Goal: Task Accomplishment & Management: Manage account settings

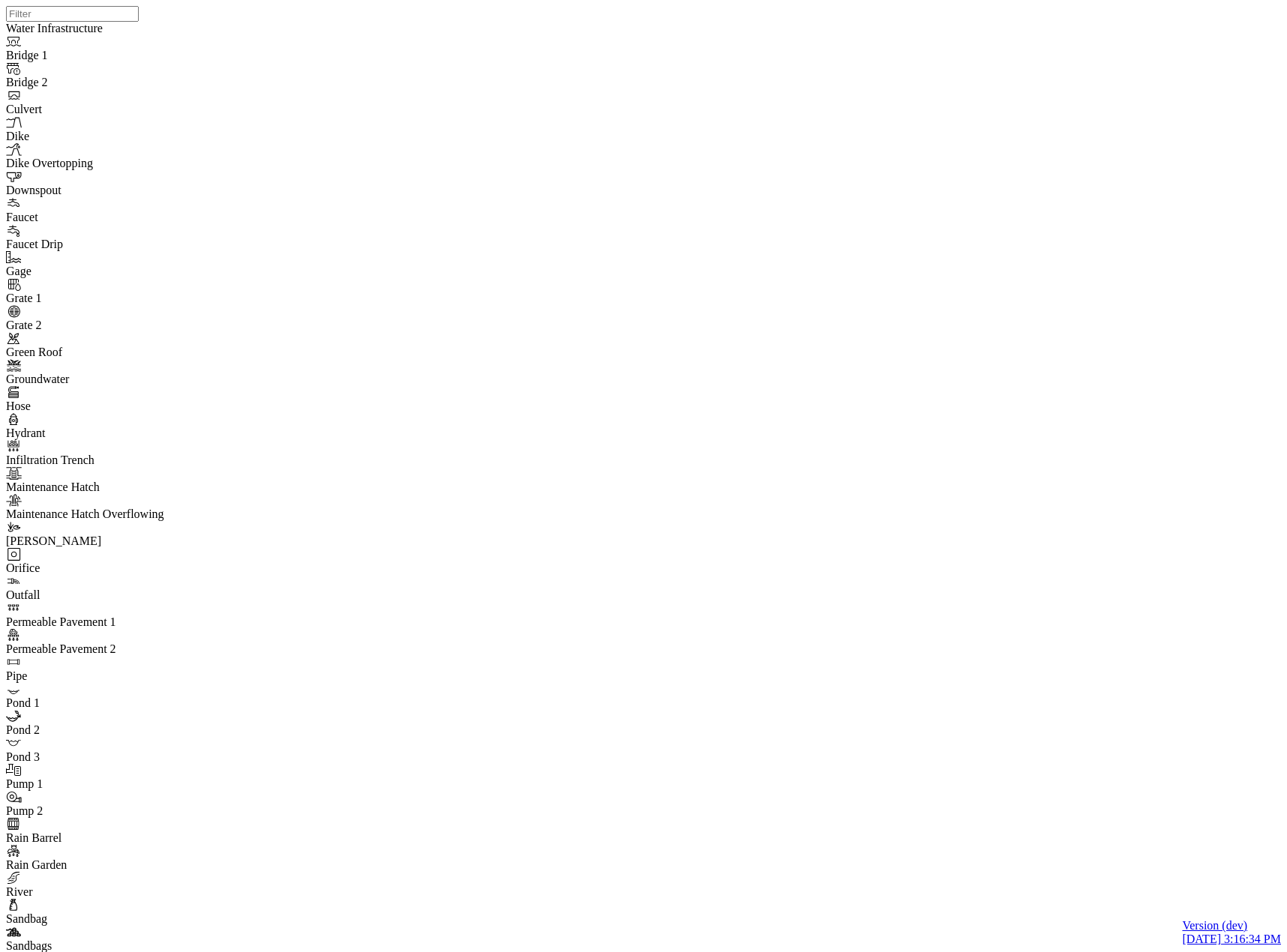
drag, startPoint x: 71, startPoint y: 411, endPoint x: 96, endPoint y: 420, distance: 26.6
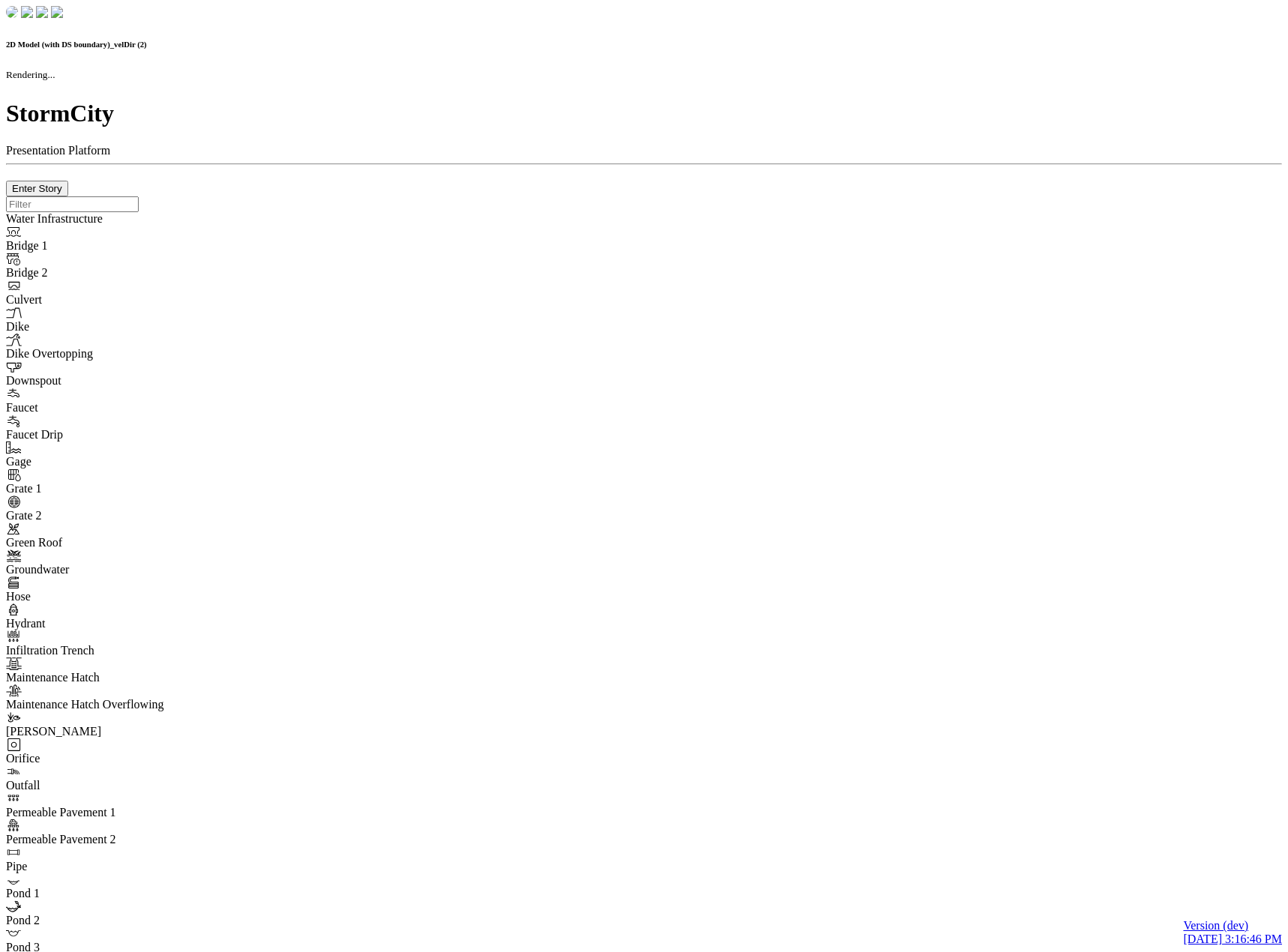
checkbox input "false"
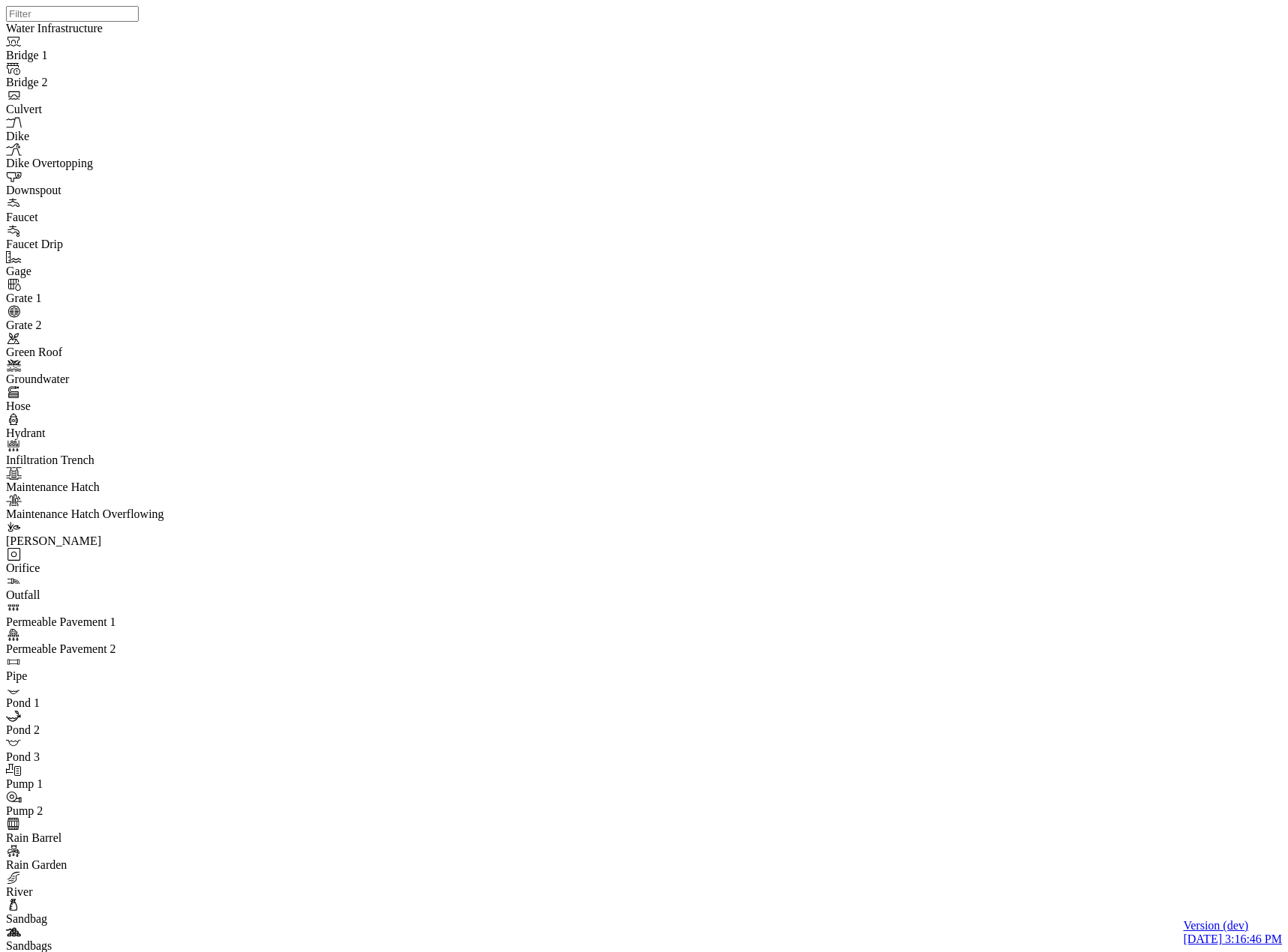
click at [52, 438] on div at bounding box center [650, 457] width 1288 height 914
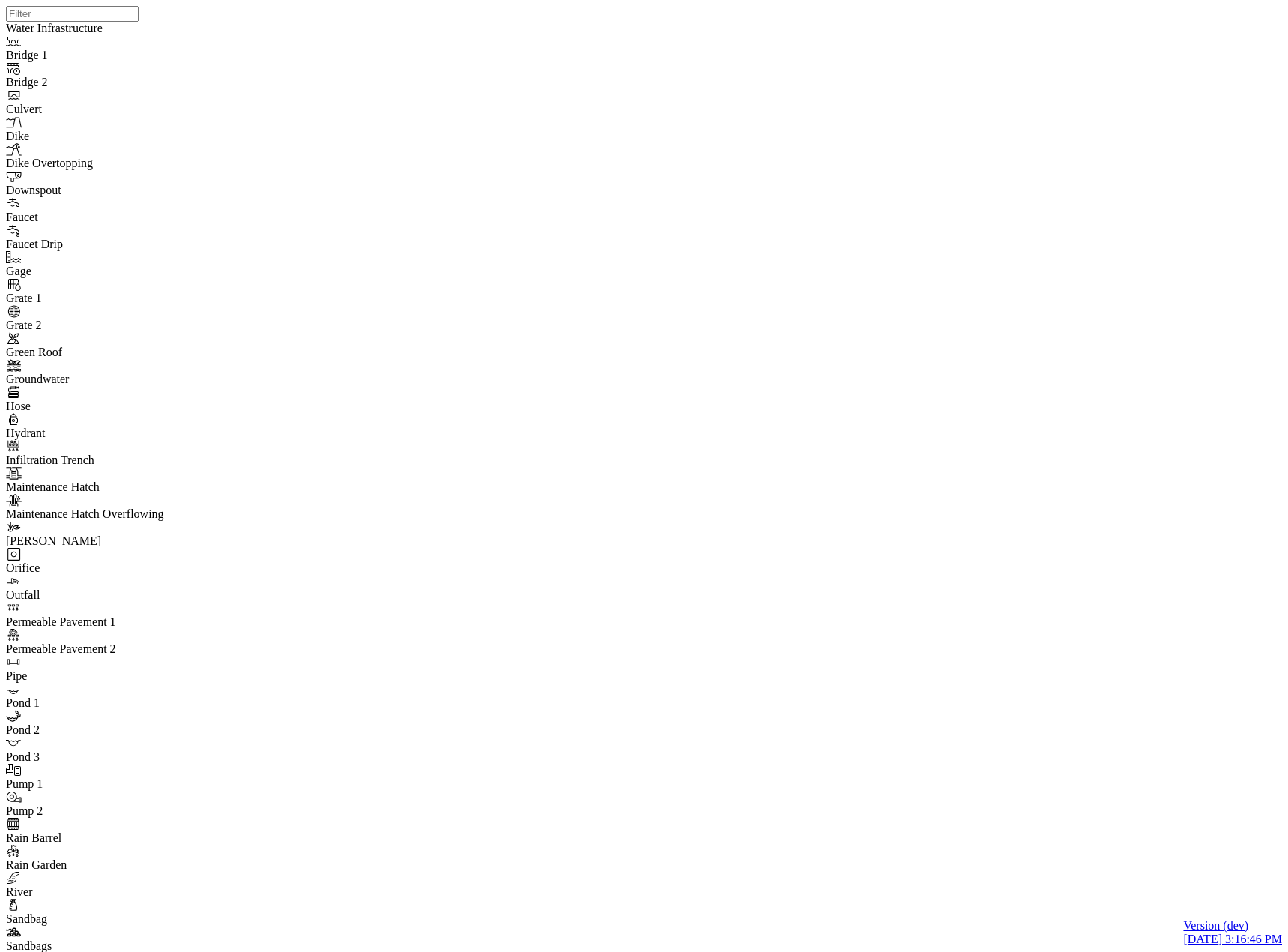
checkbox input "true"
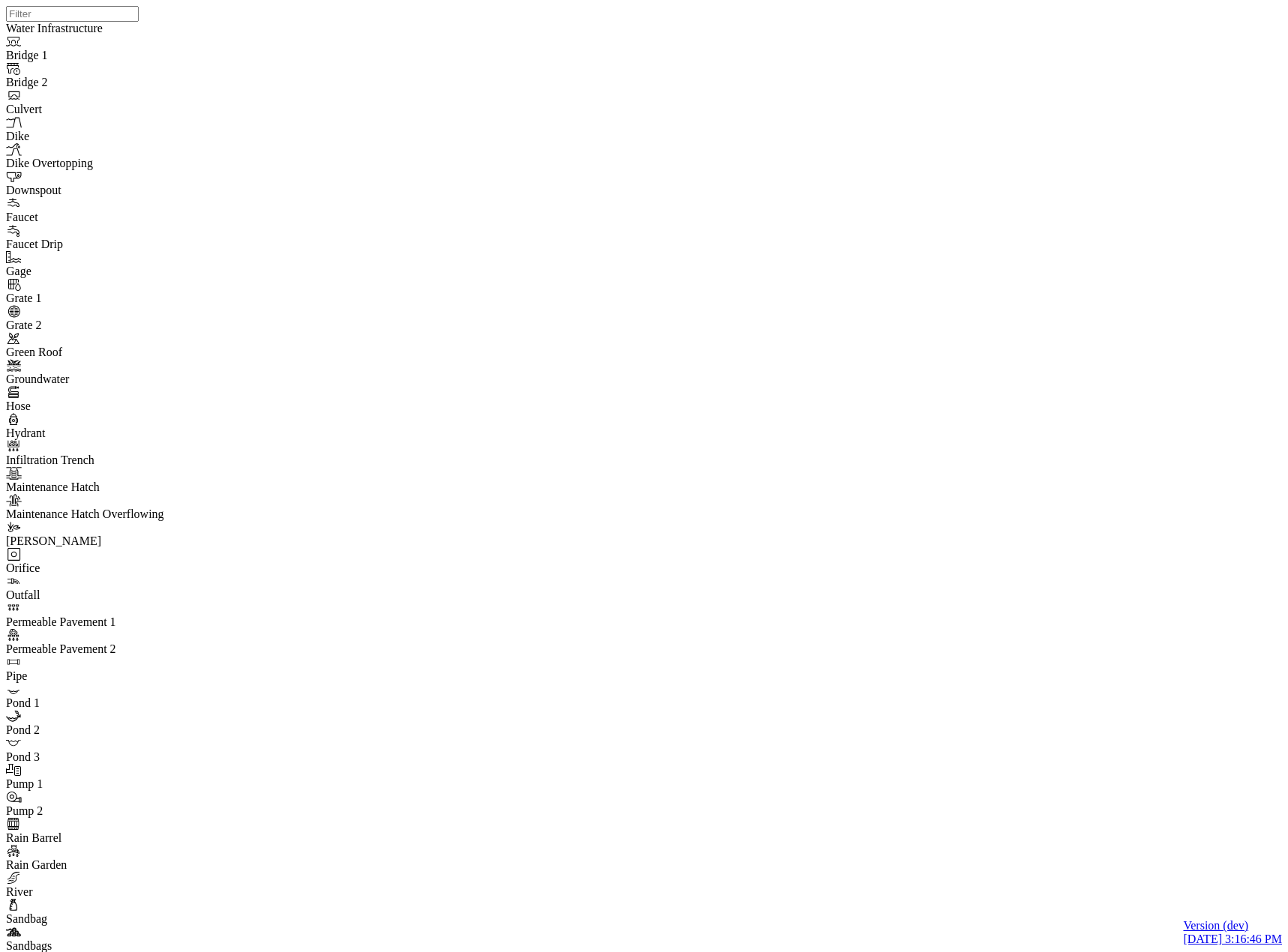
checkbox input "true"
click at [934, 539] on div at bounding box center [650, 457] width 1288 height 914
click at [800, 534] on div at bounding box center [650, 457] width 1288 height 914
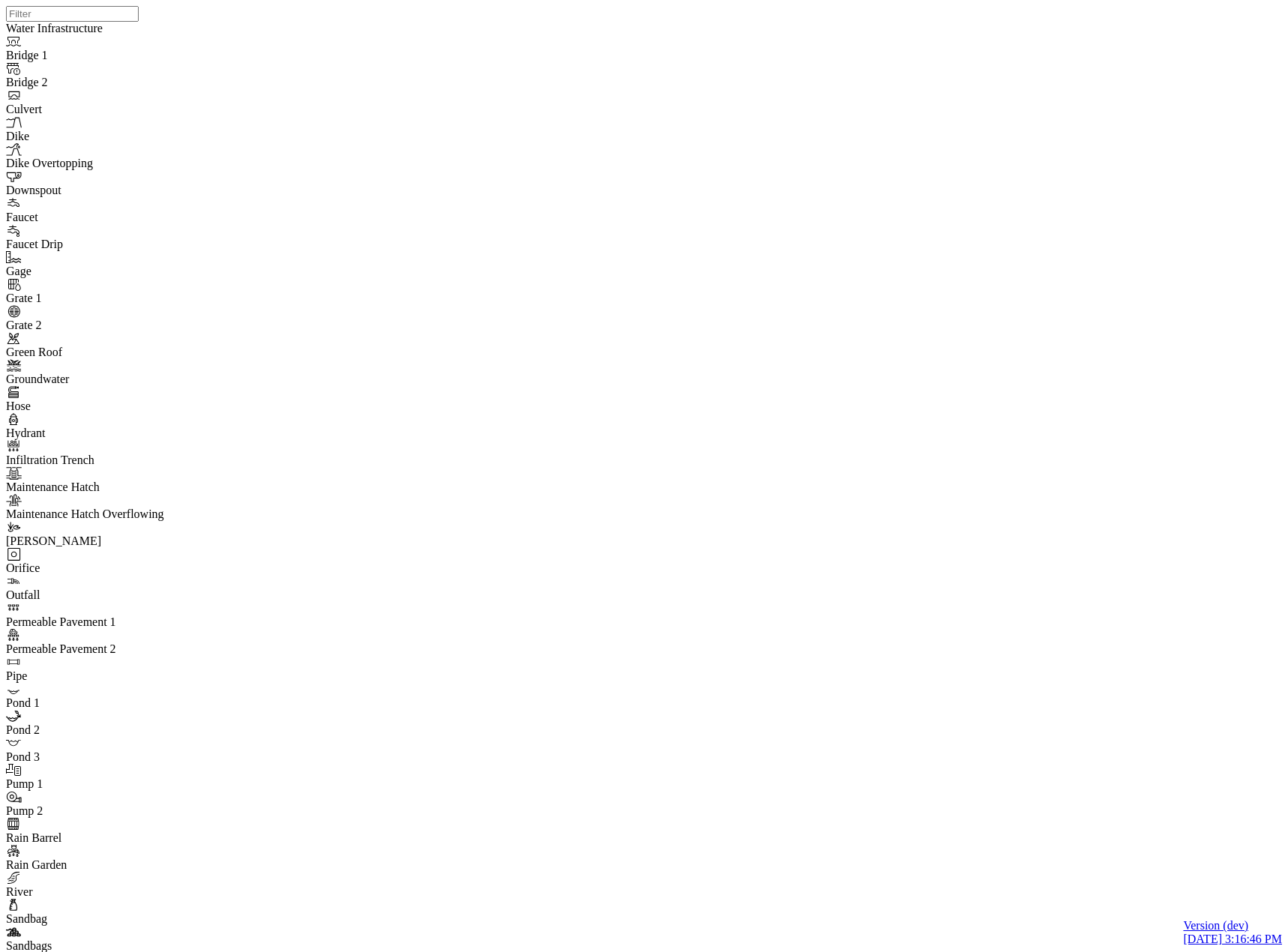
checkbox input "true"
type input "graph state"
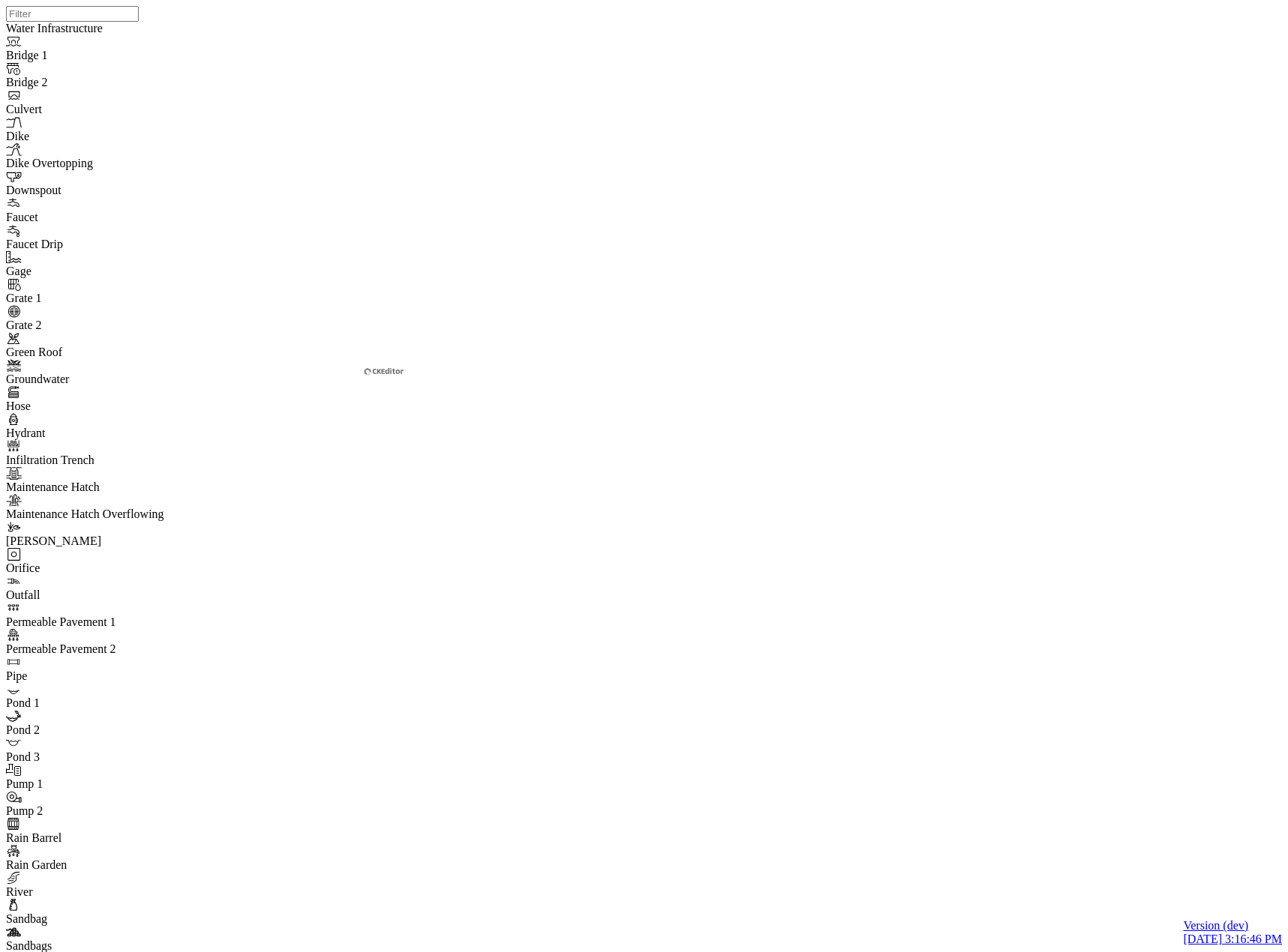
checkbox input "false"
drag, startPoint x: 762, startPoint y: 58, endPoint x: 785, endPoint y: 64, distance: 23.8
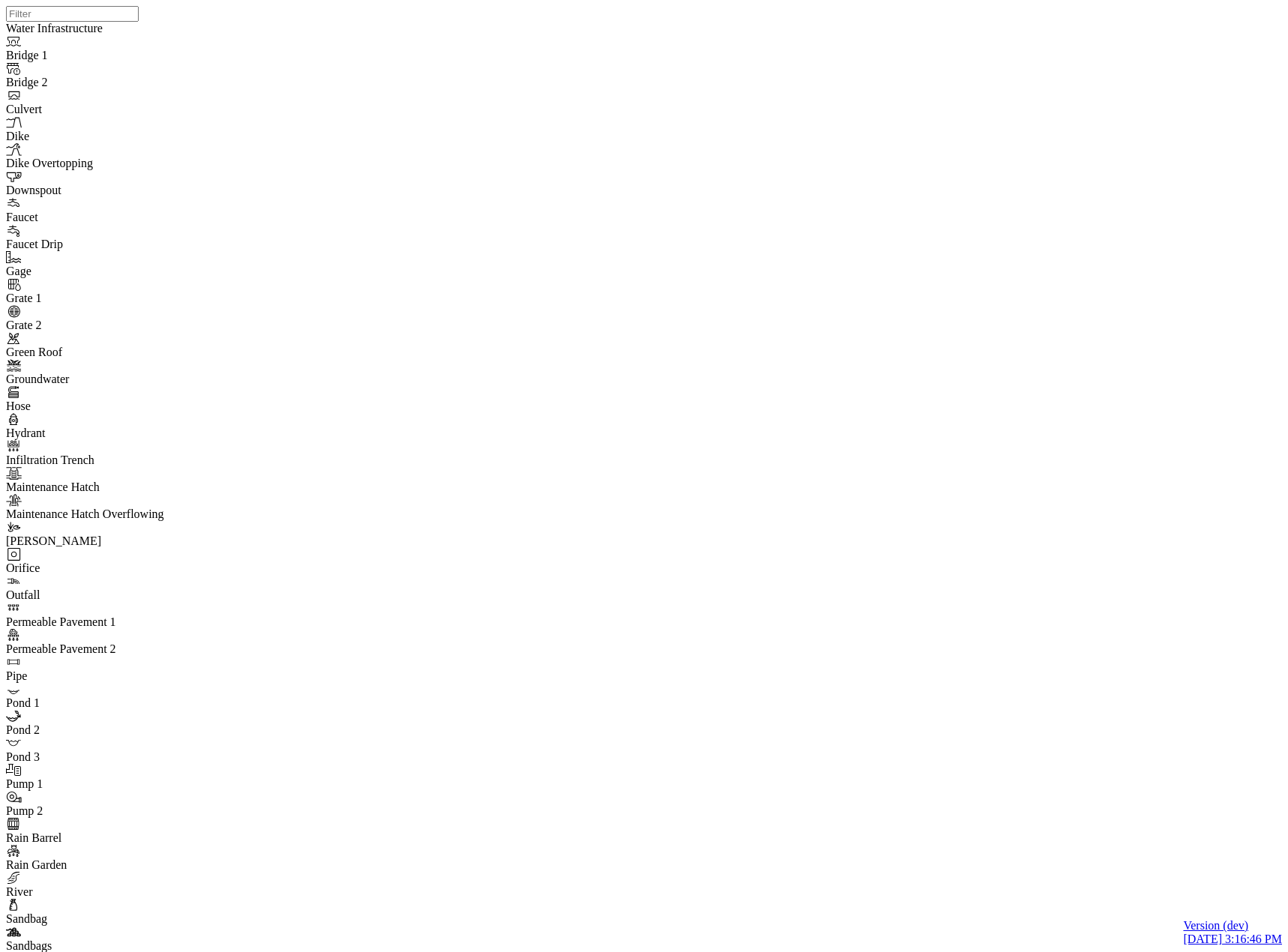
drag, startPoint x: 1260, startPoint y: 75, endPoint x: 1150, endPoint y: 154, distance: 135.4
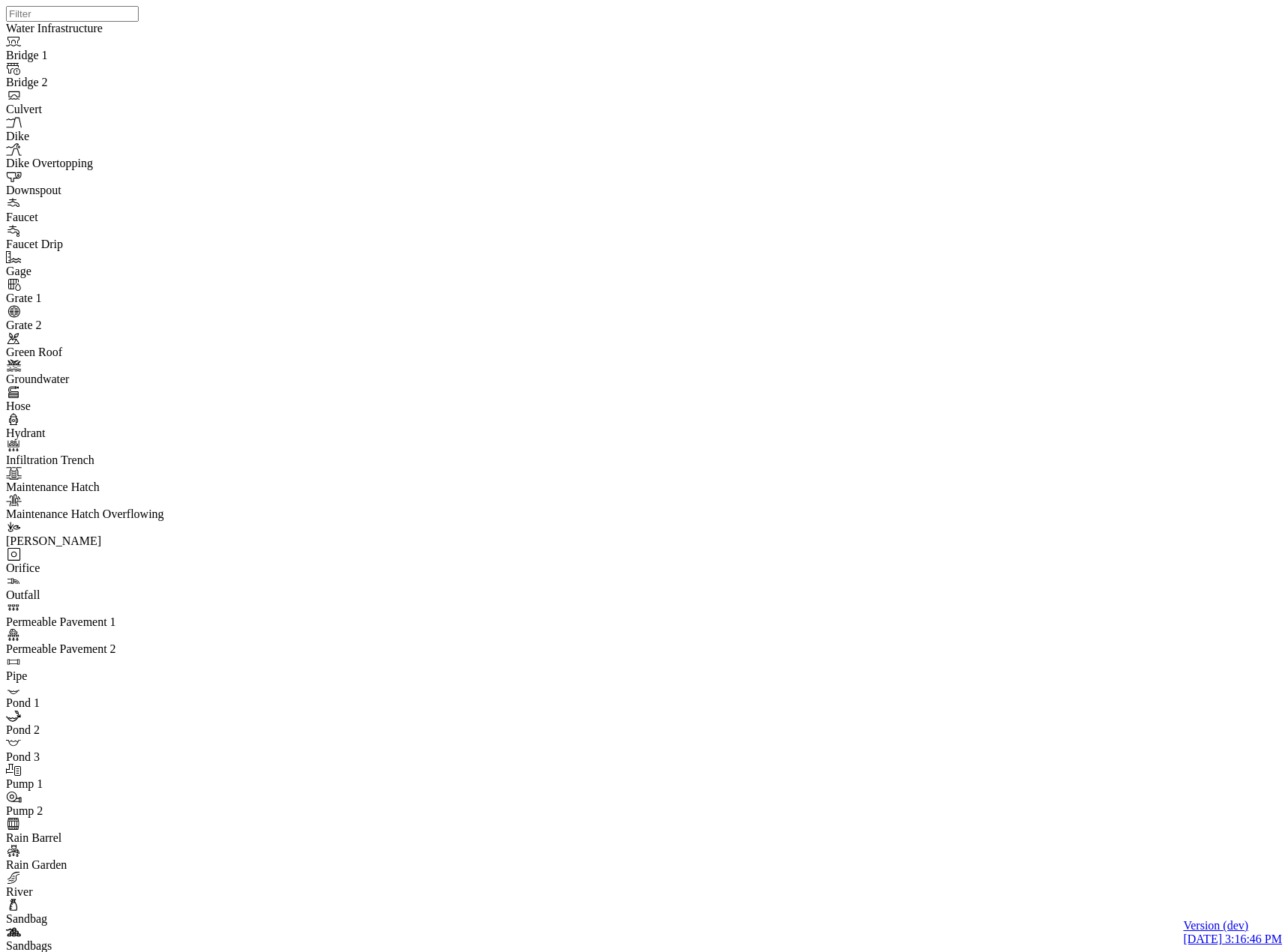
drag, startPoint x: 720, startPoint y: 151, endPoint x: 717, endPoint y: 159, distance: 8.5
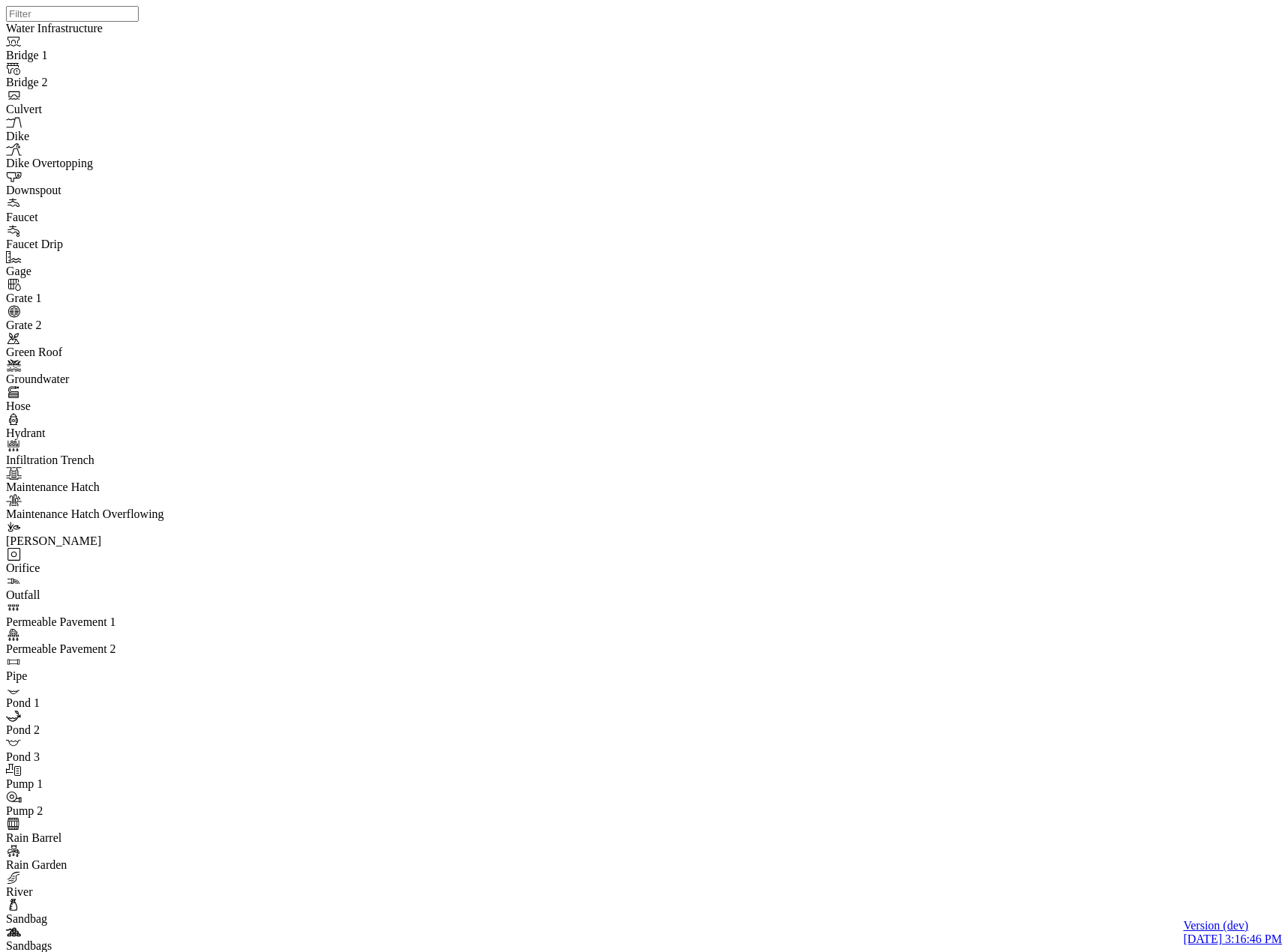
drag, startPoint x: 176, startPoint y: 146, endPoint x: 165, endPoint y: 187, distance: 42.4
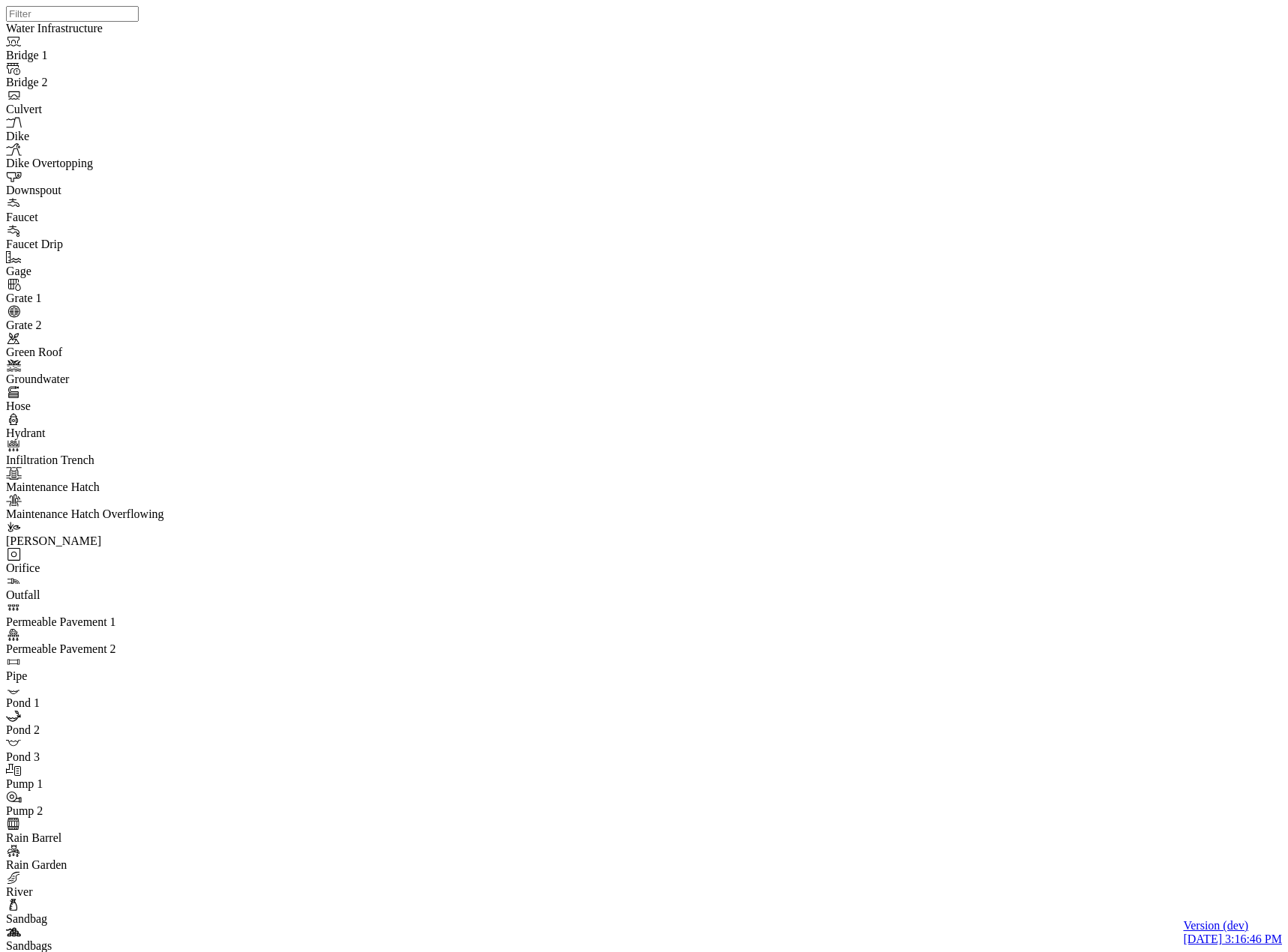
drag, startPoint x: 500, startPoint y: 481, endPoint x: 473, endPoint y: 354, distance: 129.8
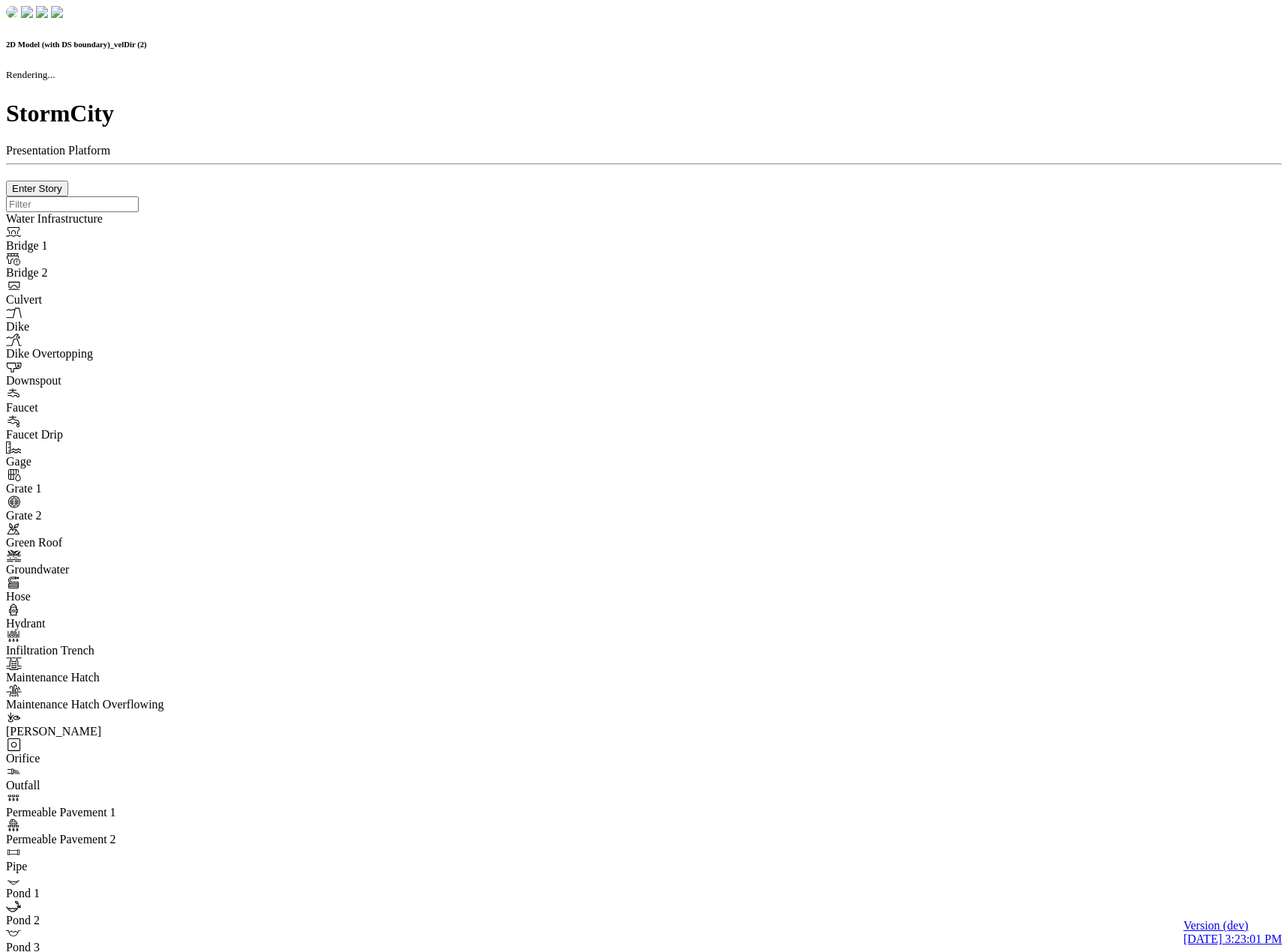
checkbox input "false"
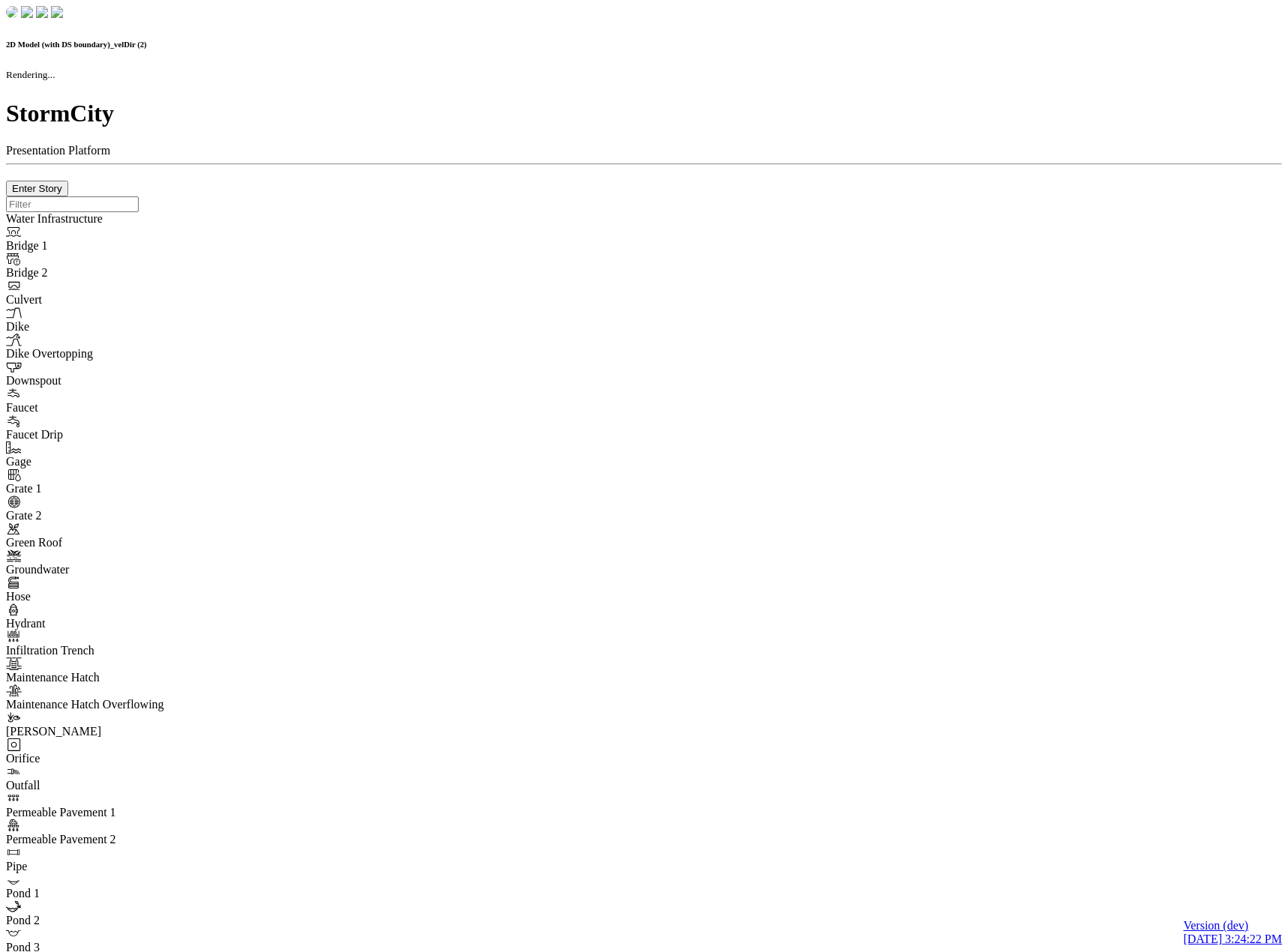
checkbox input "false"
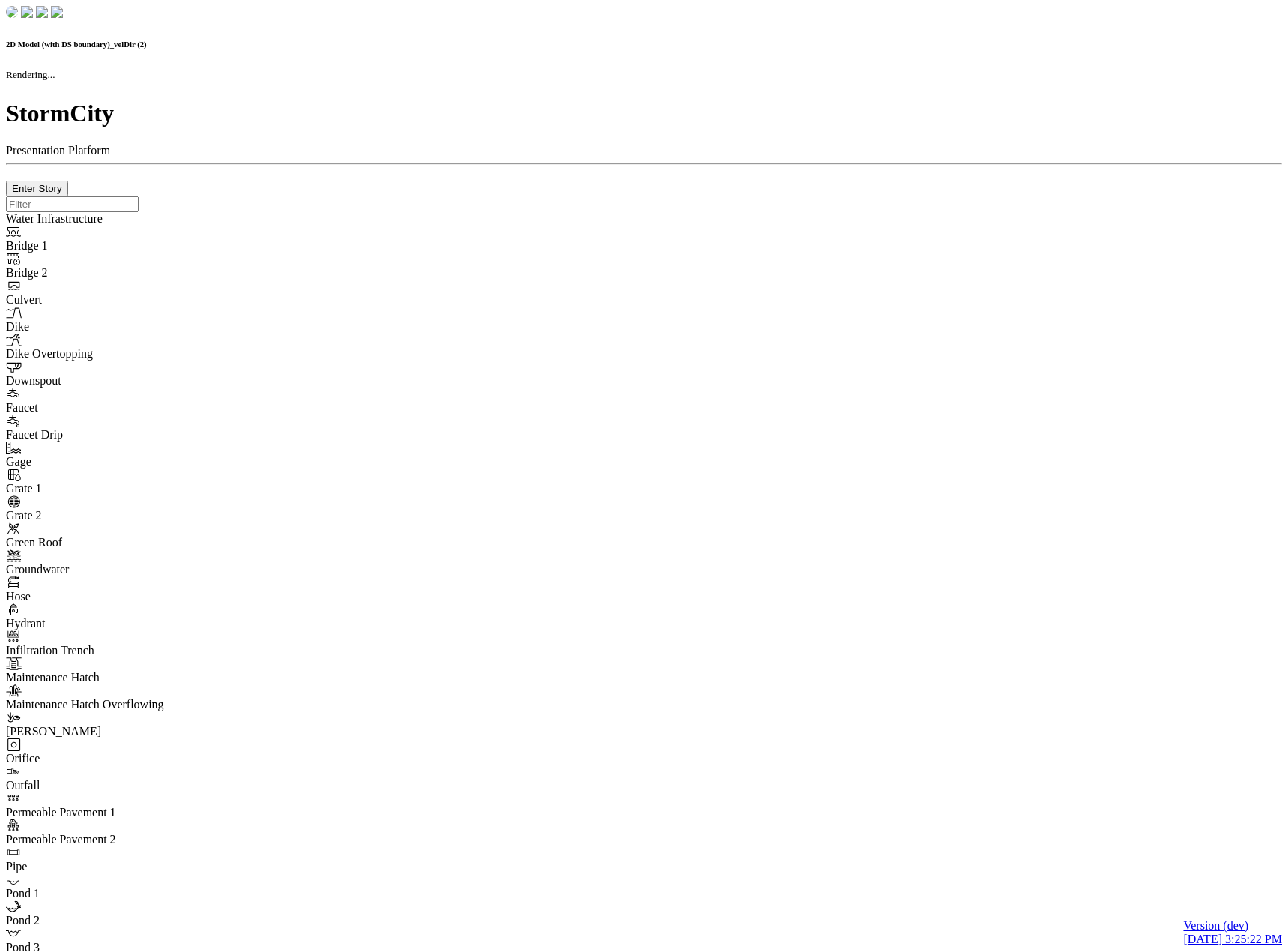
checkbox input "false"
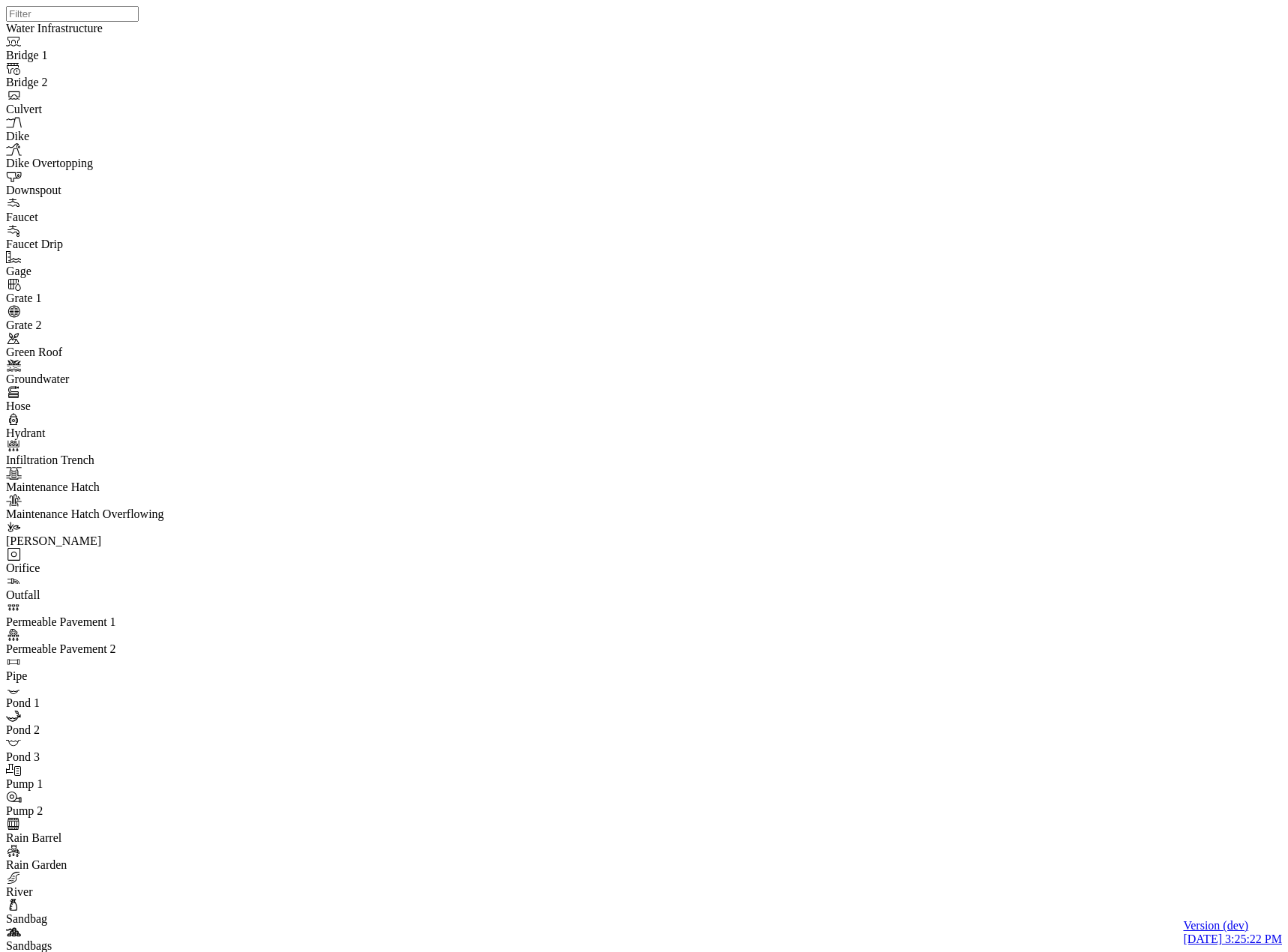
checkbox input "true"
click at [884, 542] on div "JC" at bounding box center [650, 457] width 1288 height 914
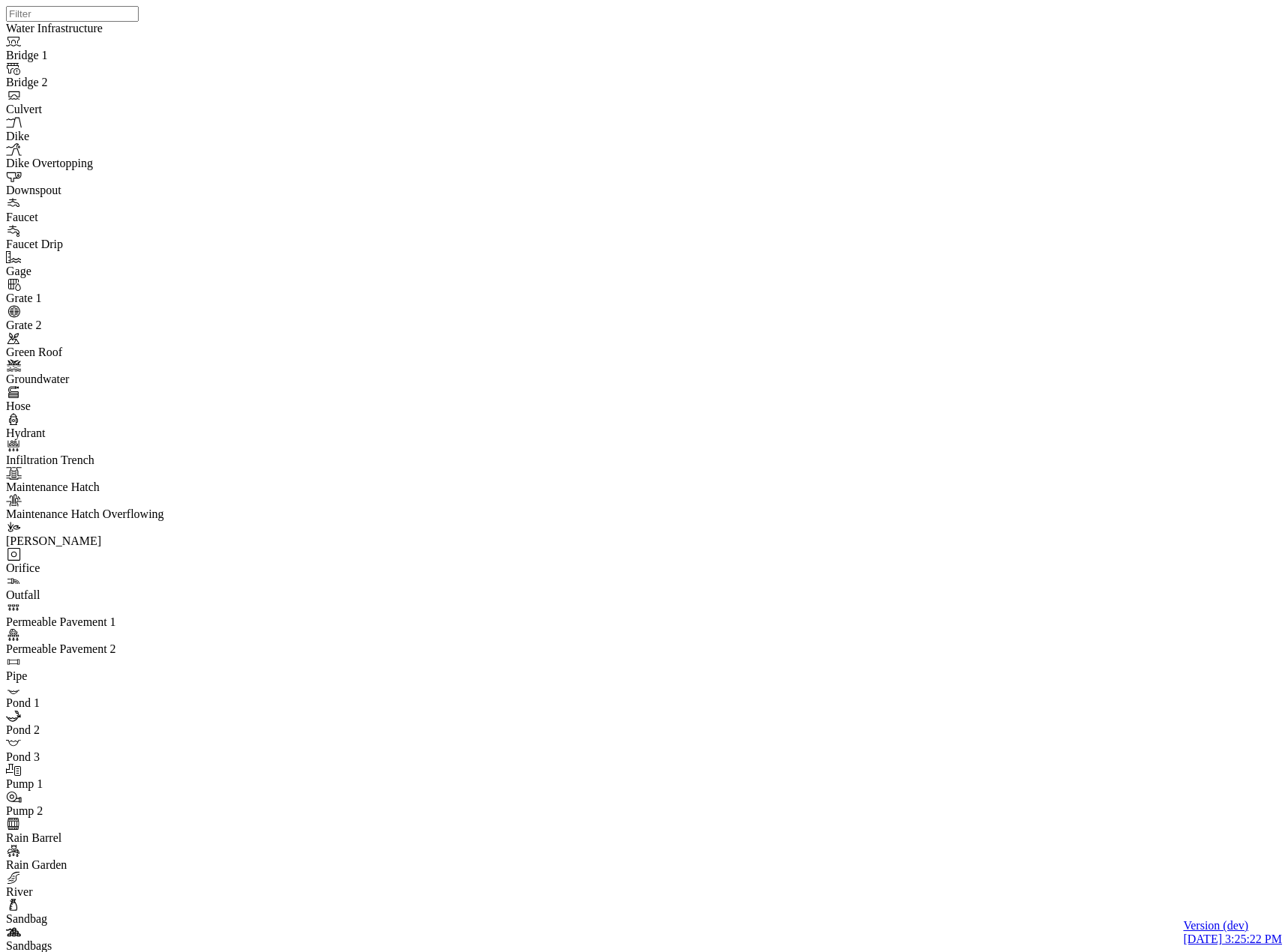
drag, startPoint x: 327, startPoint y: 94, endPoint x: 325, endPoint y: 108, distance: 14.1
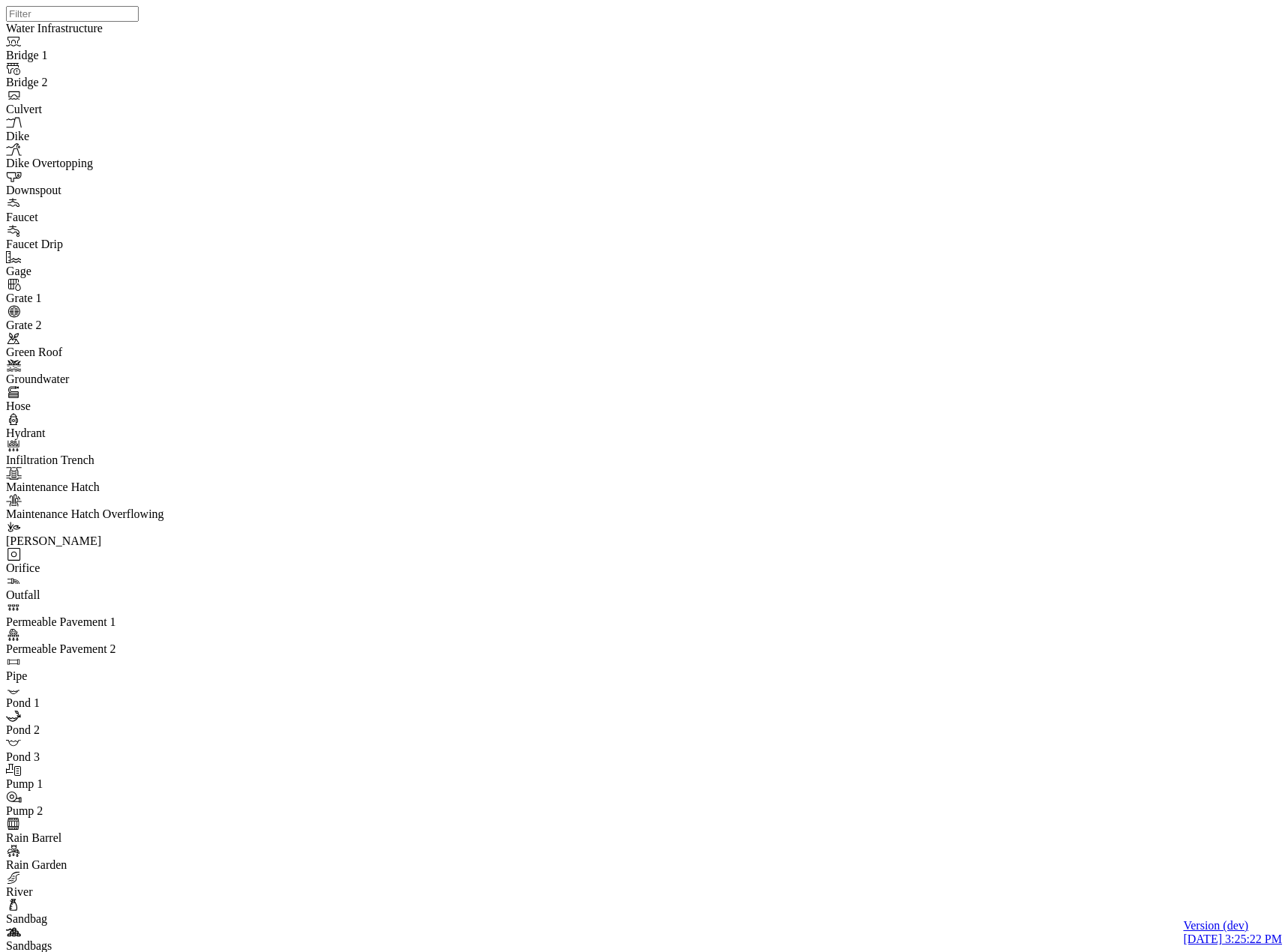
type input "graph state"
drag, startPoint x: 398, startPoint y: 285, endPoint x: 382, endPoint y: 362, distance: 78.6
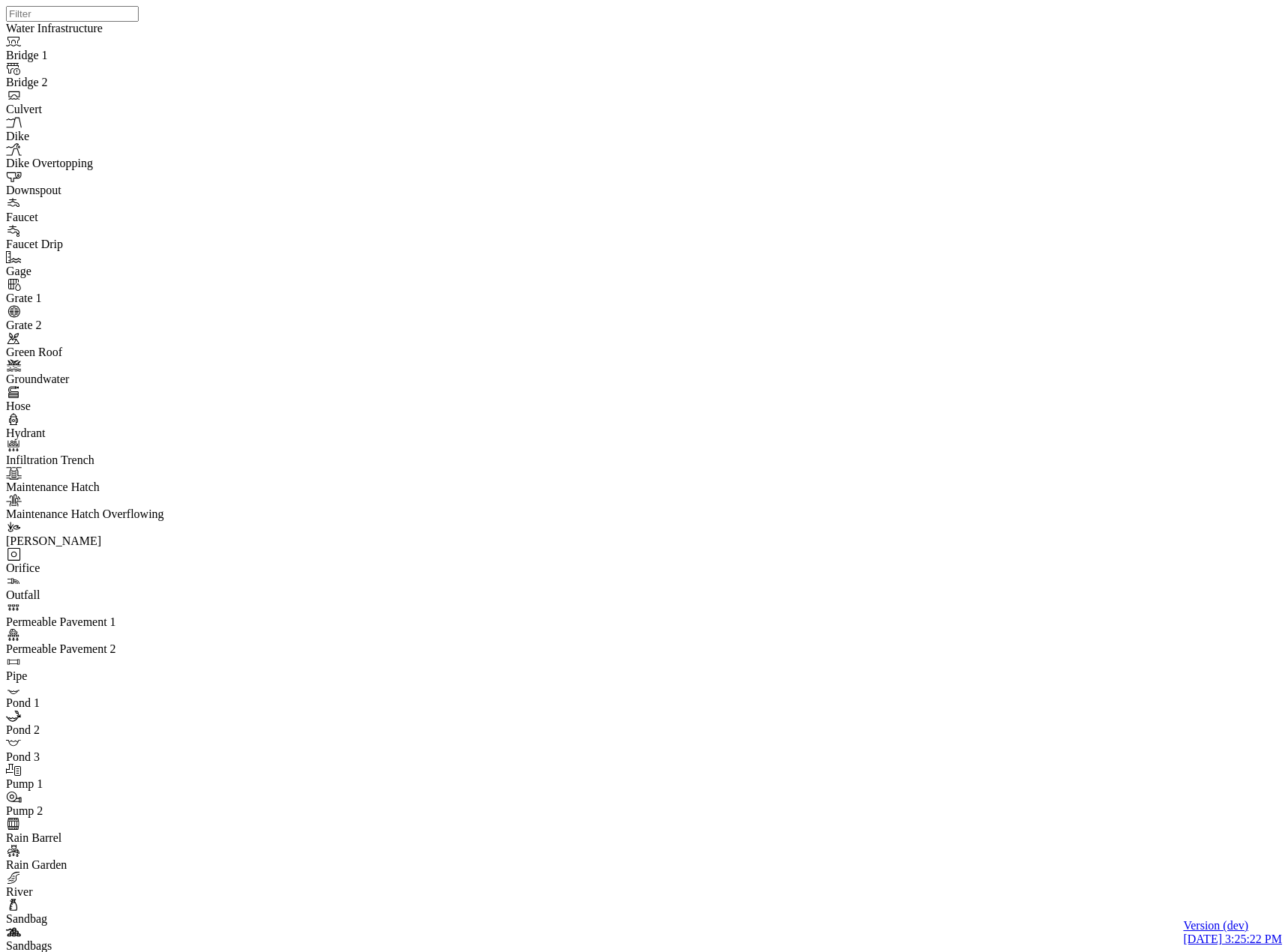
checkbox input "true"
checkbox input "false"
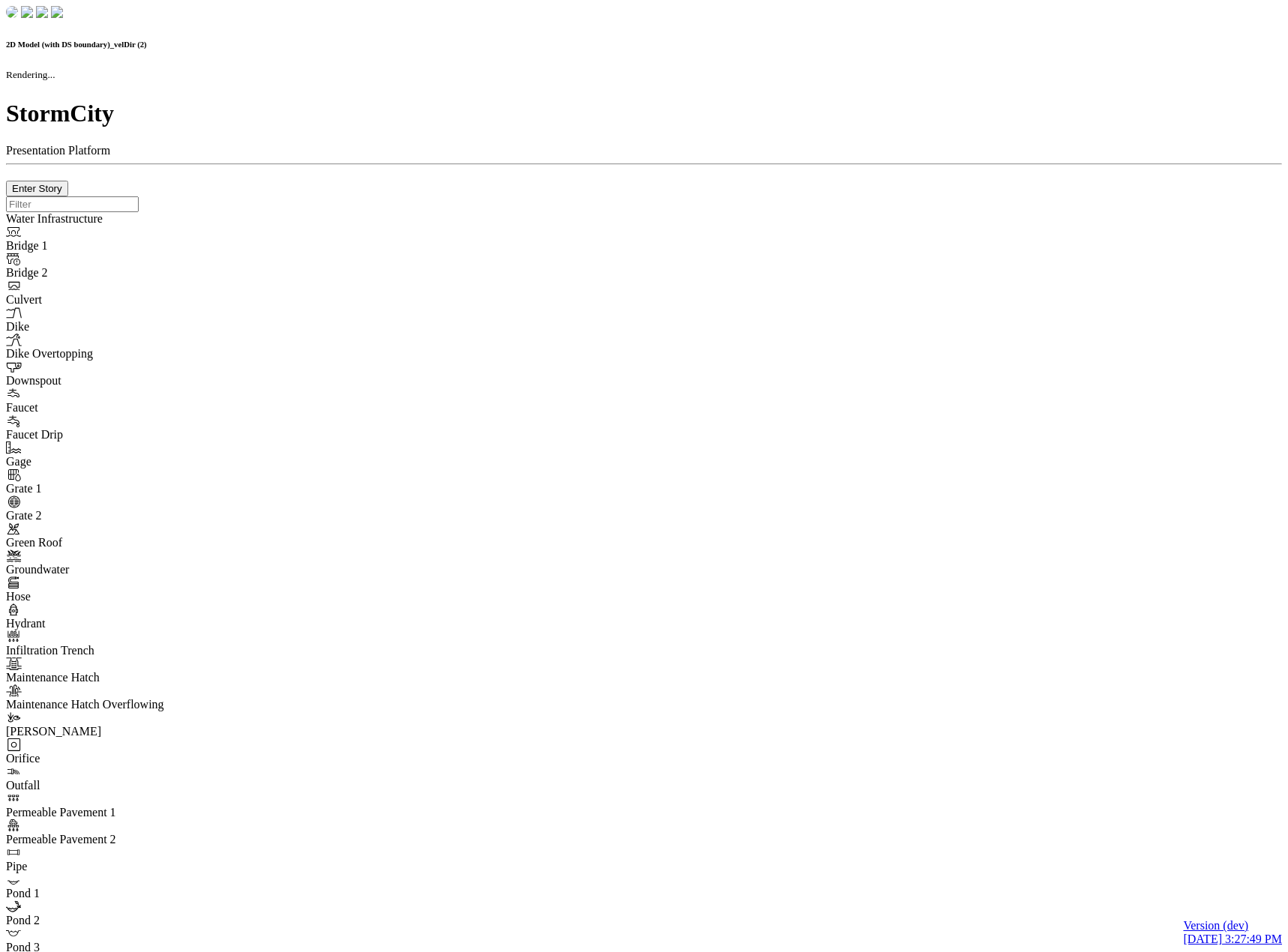
checkbox input "false"
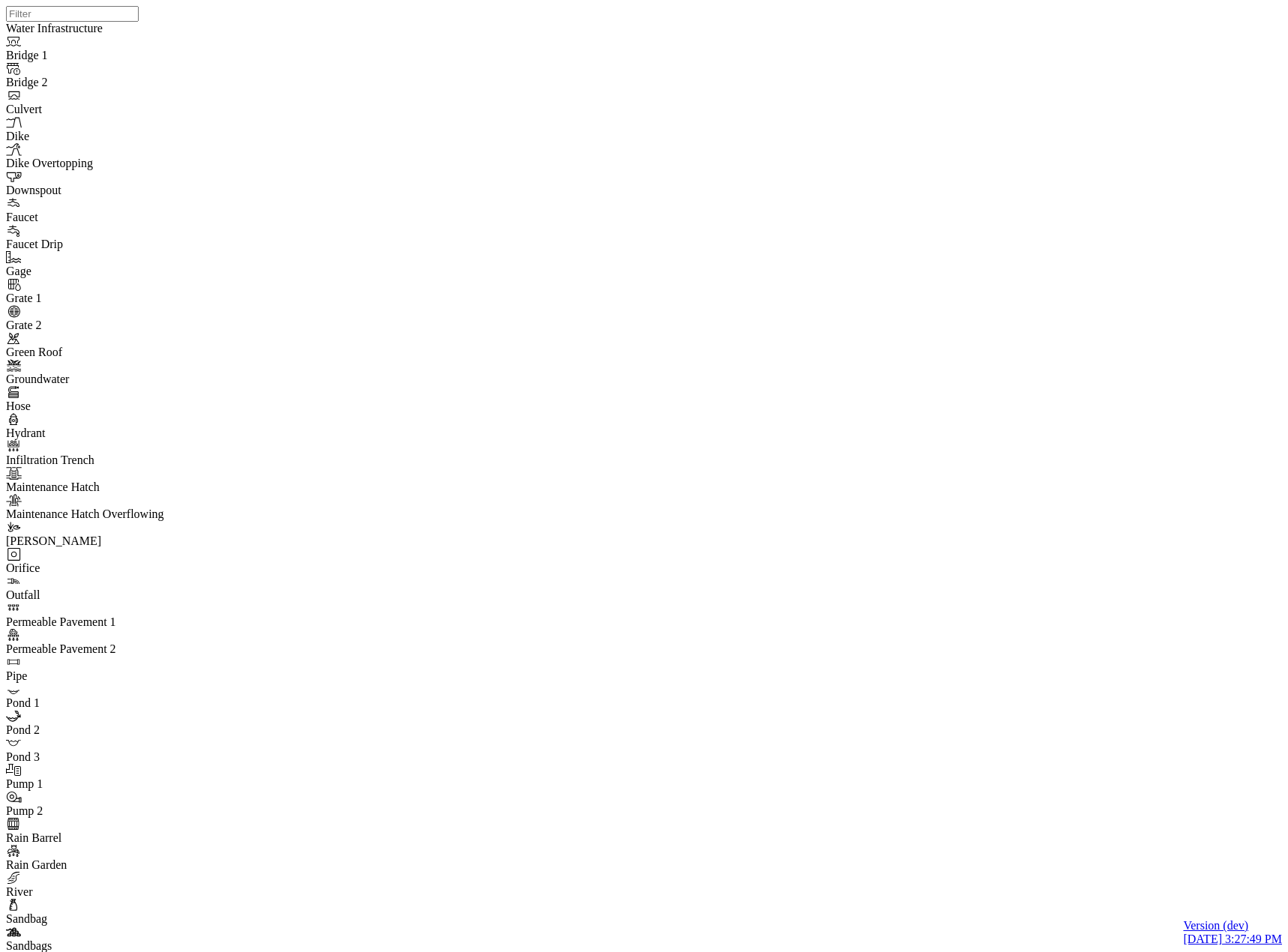
drag, startPoint x: 764, startPoint y: 67, endPoint x: 270, endPoint y: 164, distance: 503.4
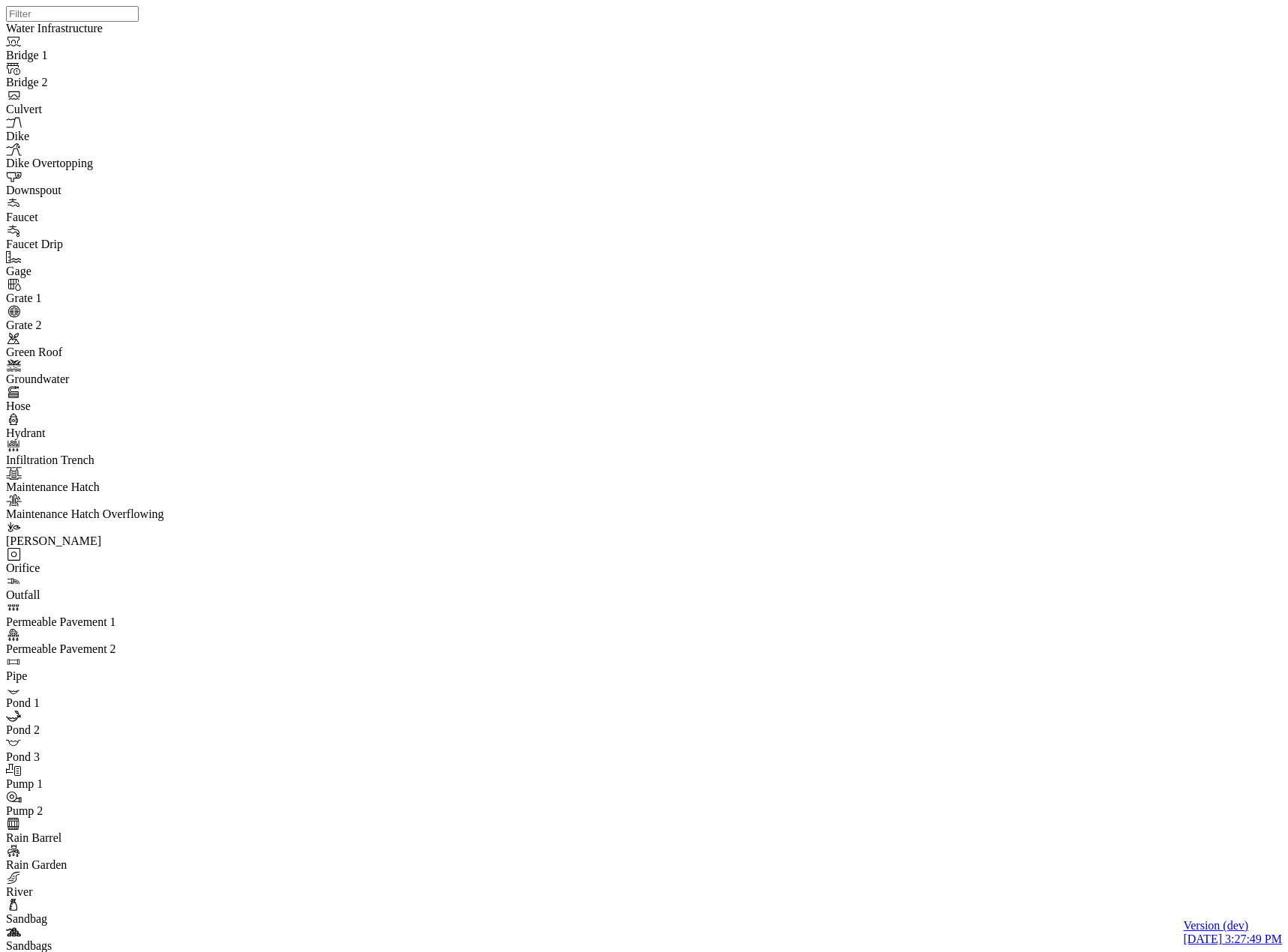
drag, startPoint x: 763, startPoint y: 64, endPoint x: 200, endPoint y: 148, distance: 569.2
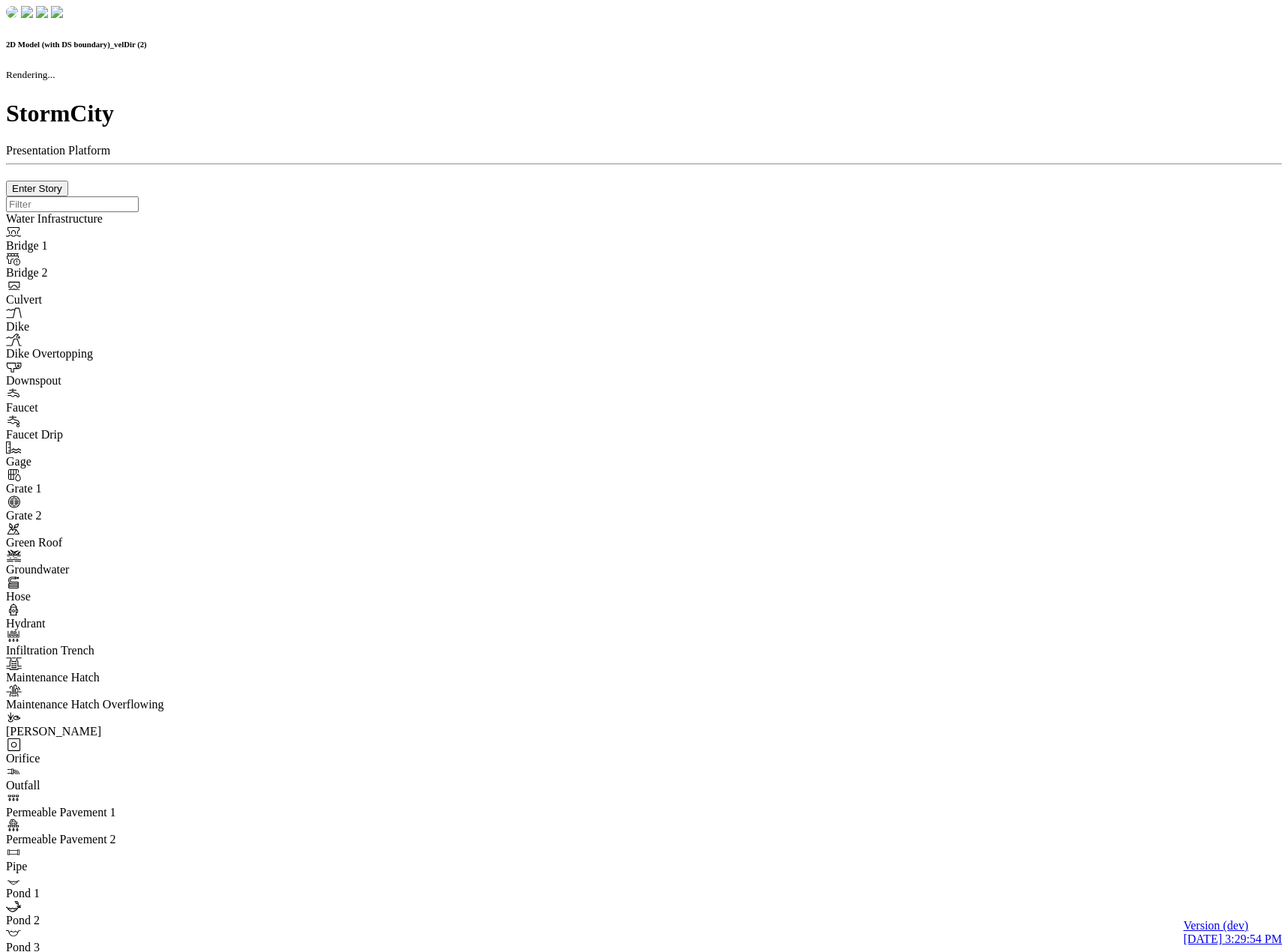
checkbox input "false"
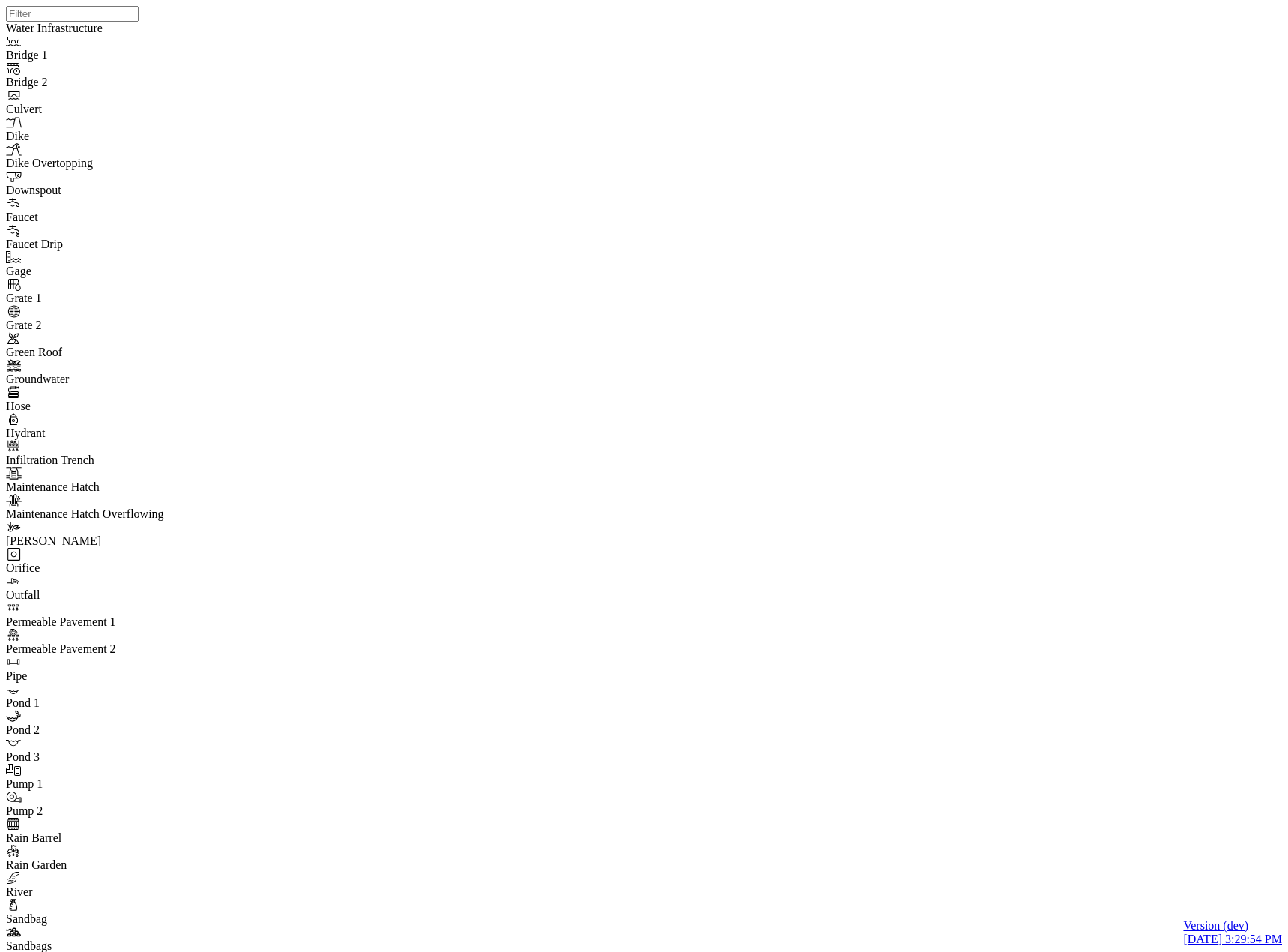
drag, startPoint x: 27, startPoint y: 195, endPoint x: 16, endPoint y: 187, distance: 13.6
click at [26, 195] on div at bounding box center [650, 457] width 1288 height 914
